Goal: Transaction & Acquisition: Purchase product/service

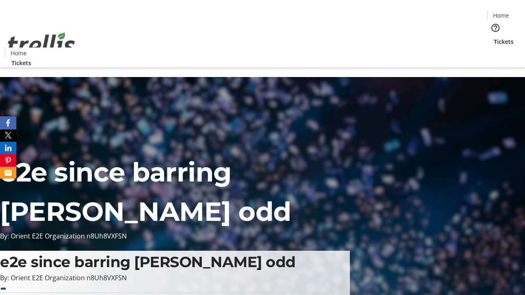
click at [494, 37] on span "Tickets" at bounding box center [504, 41] width 20 height 9
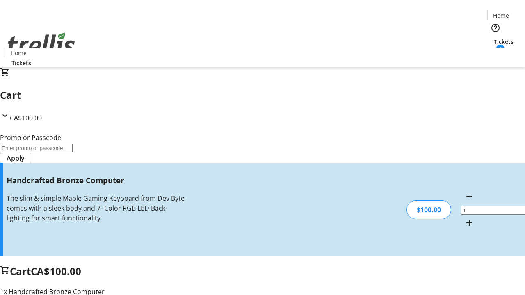
type input "FREE"
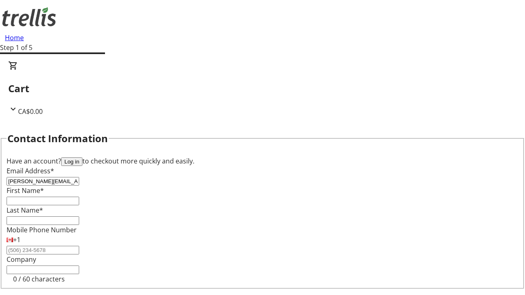
type input "[PERSON_NAME][EMAIL_ADDRESS][DOMAIN_NAME]"
type input "[PERSON_NAME]"
type input "Dach"
